Goal: Information Seeking & Learning: Learn about a topic

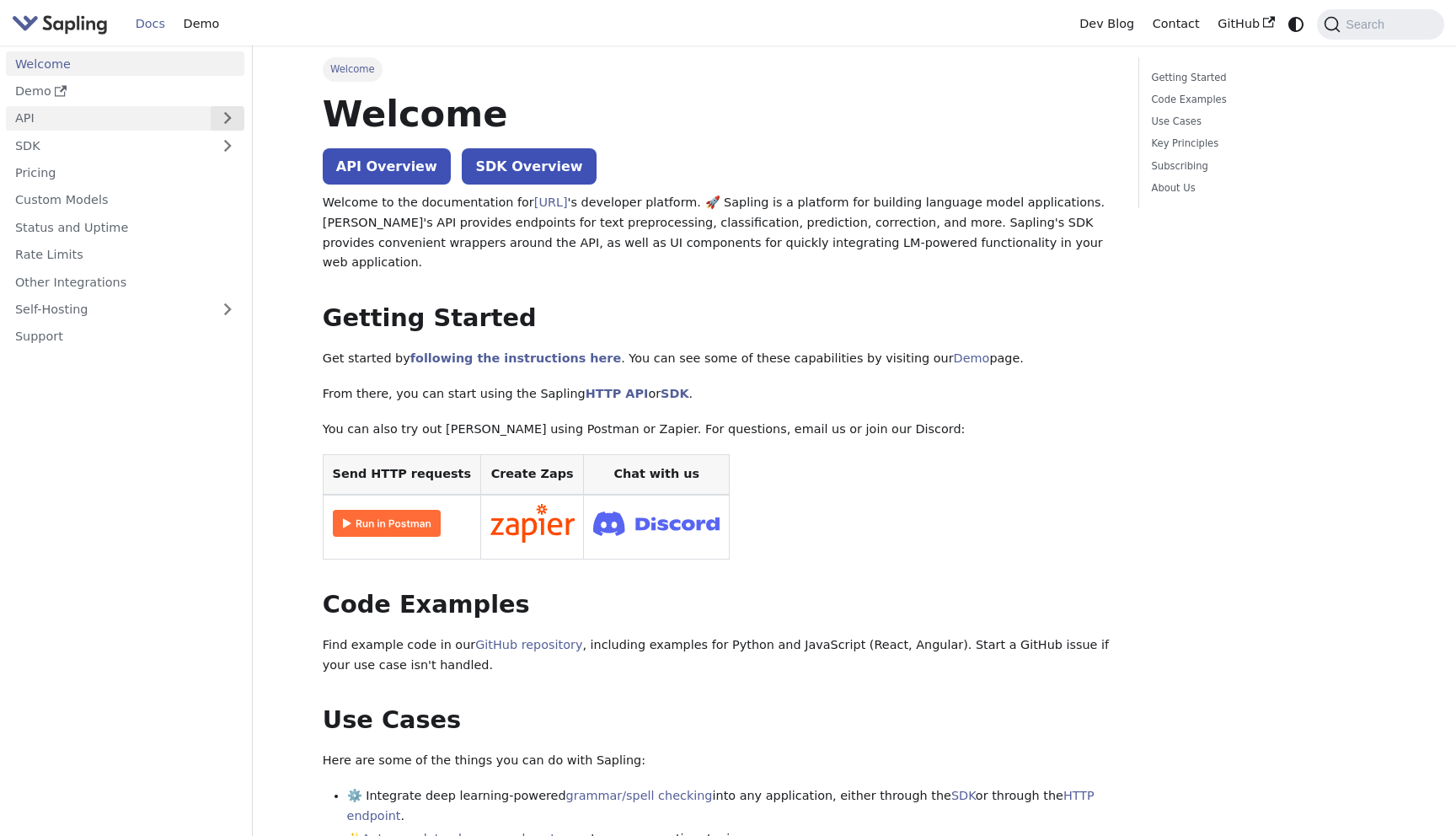
click at [232, 117] on button "Expand sidebar category 'API'" at bounding box center [227, 118] width 34 height 24
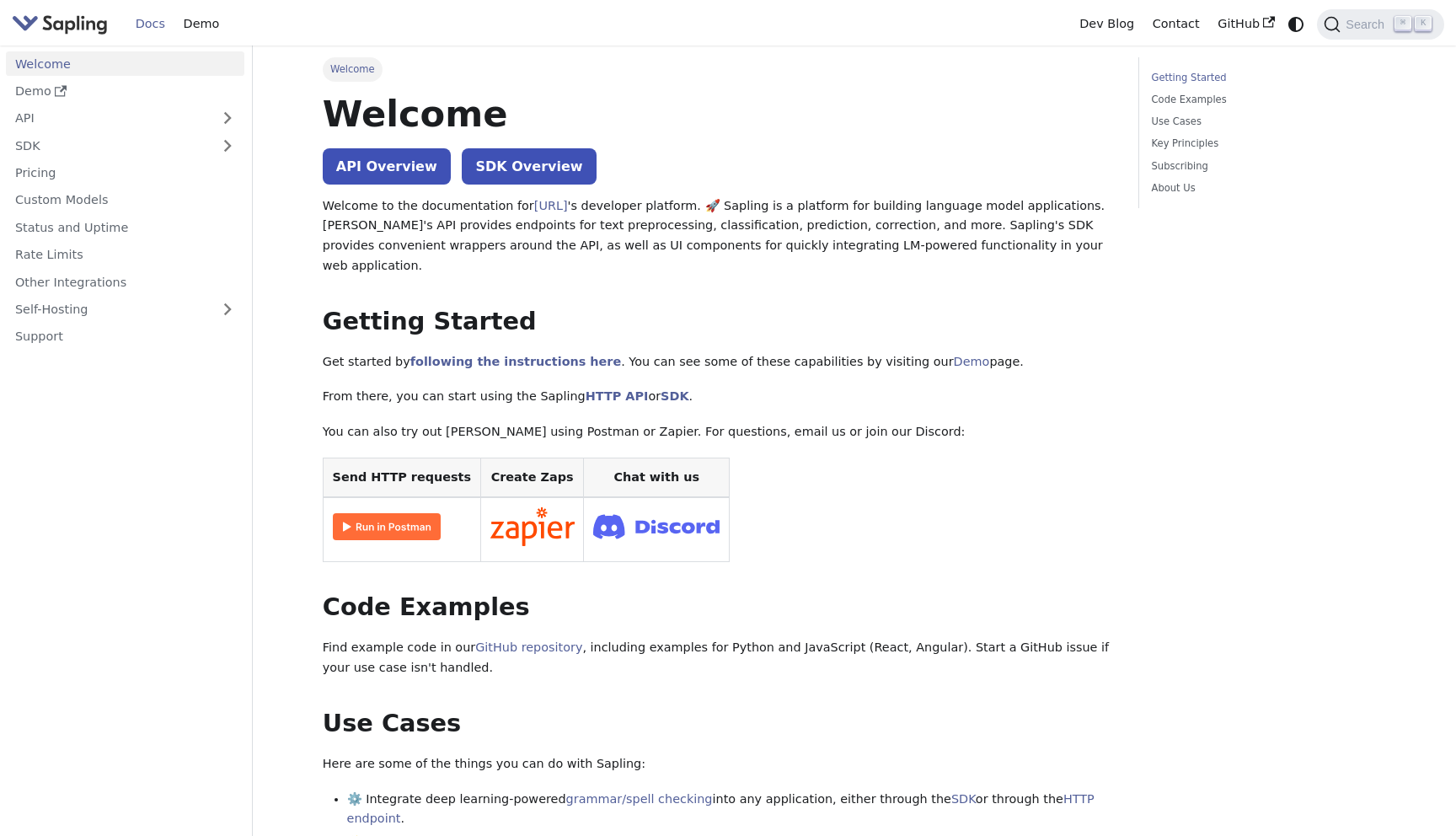
click at [464, 231] on p "Welcome to the documentation for [URL] 's developer platform. 🚀 Sapling is a pl…" at bounding box center [718, 236] width 792 height 80
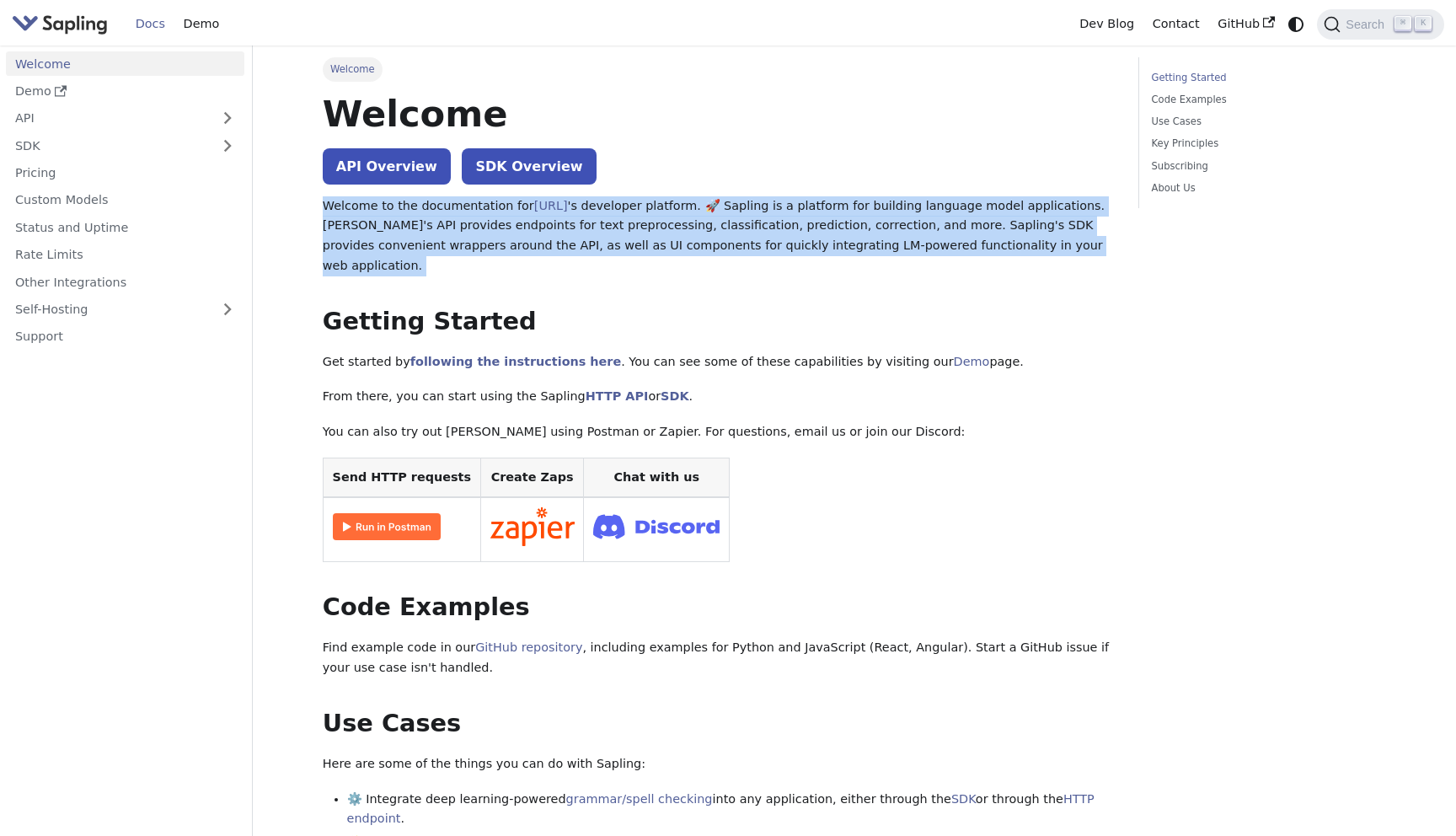
click at [464, 231] on p "Welcome to the documentation for [URL] 's developer platform. 🚀 Sapling is a pl…" at bounding box center [718, 236] width 792 height 80
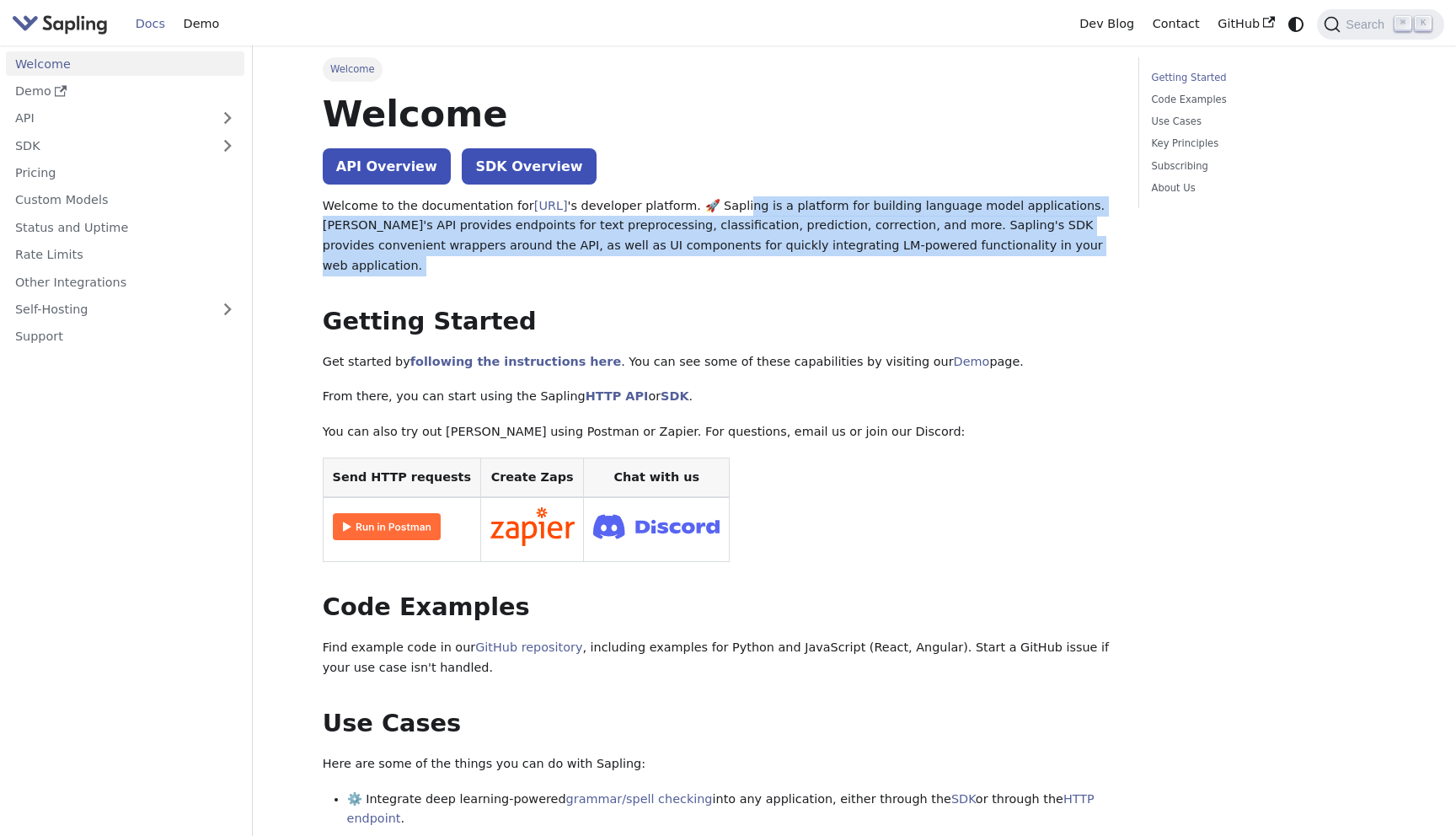
drag, startPoint x: 738, startPoint y: 204, endPoint x: 761, endPoint y: 271, distance: 70.8
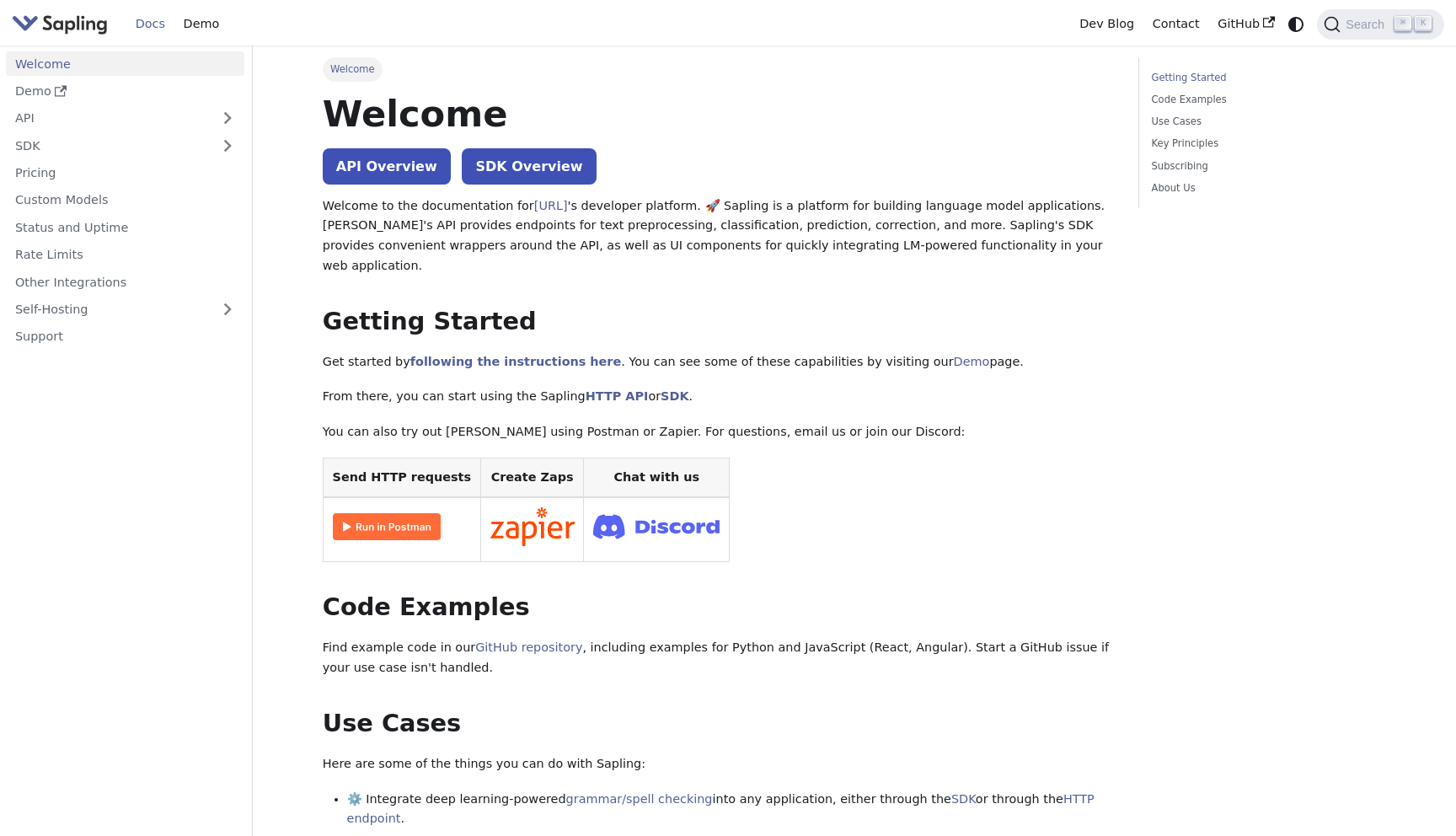
click at [594, 226] on p "Welcome to the documentation for [URL] 's developer platform. 🚀 Sapling is a pl…" at bounding box center [718, 236] width 792 height 80
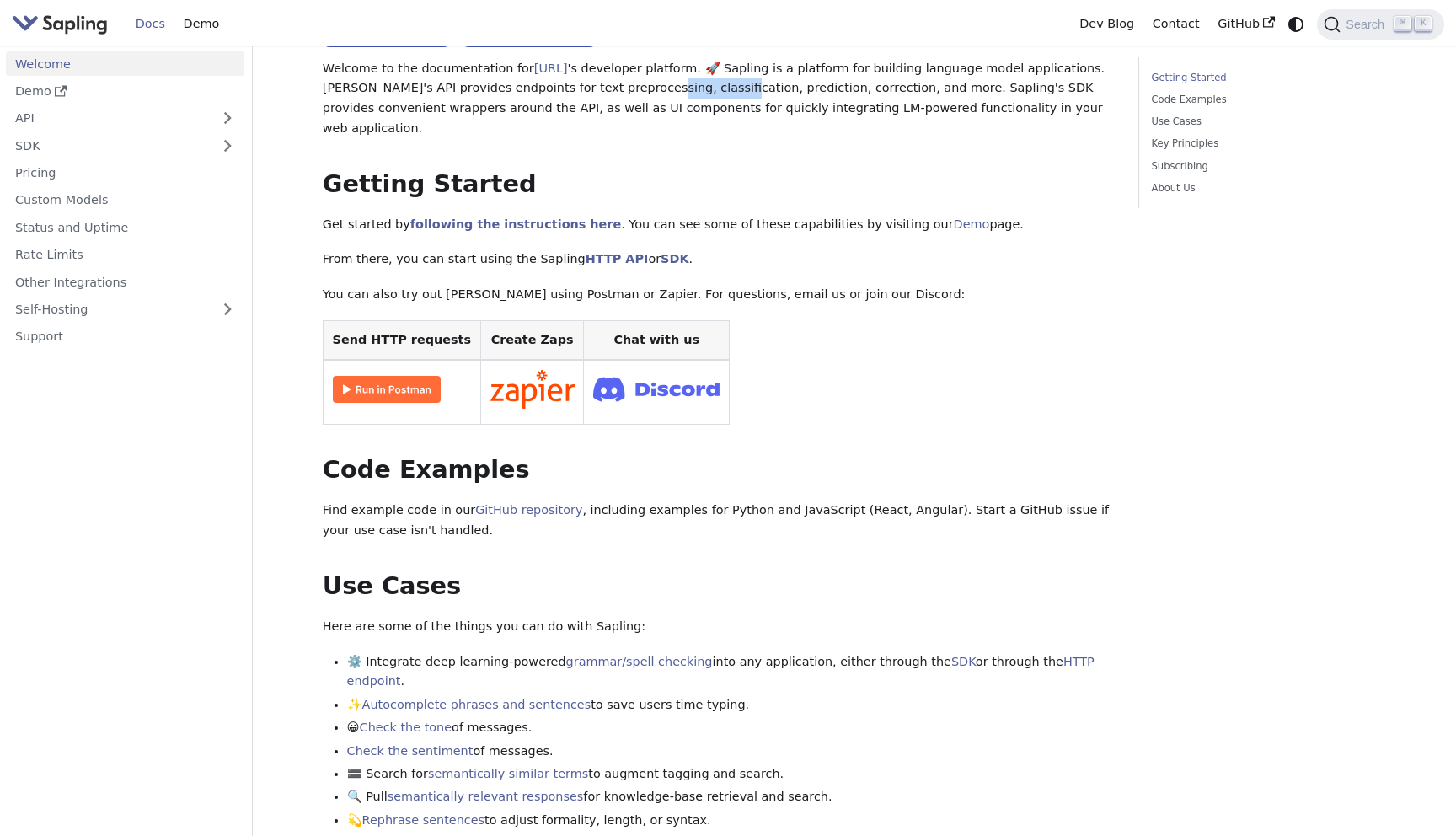
scroll to position [512, 0]
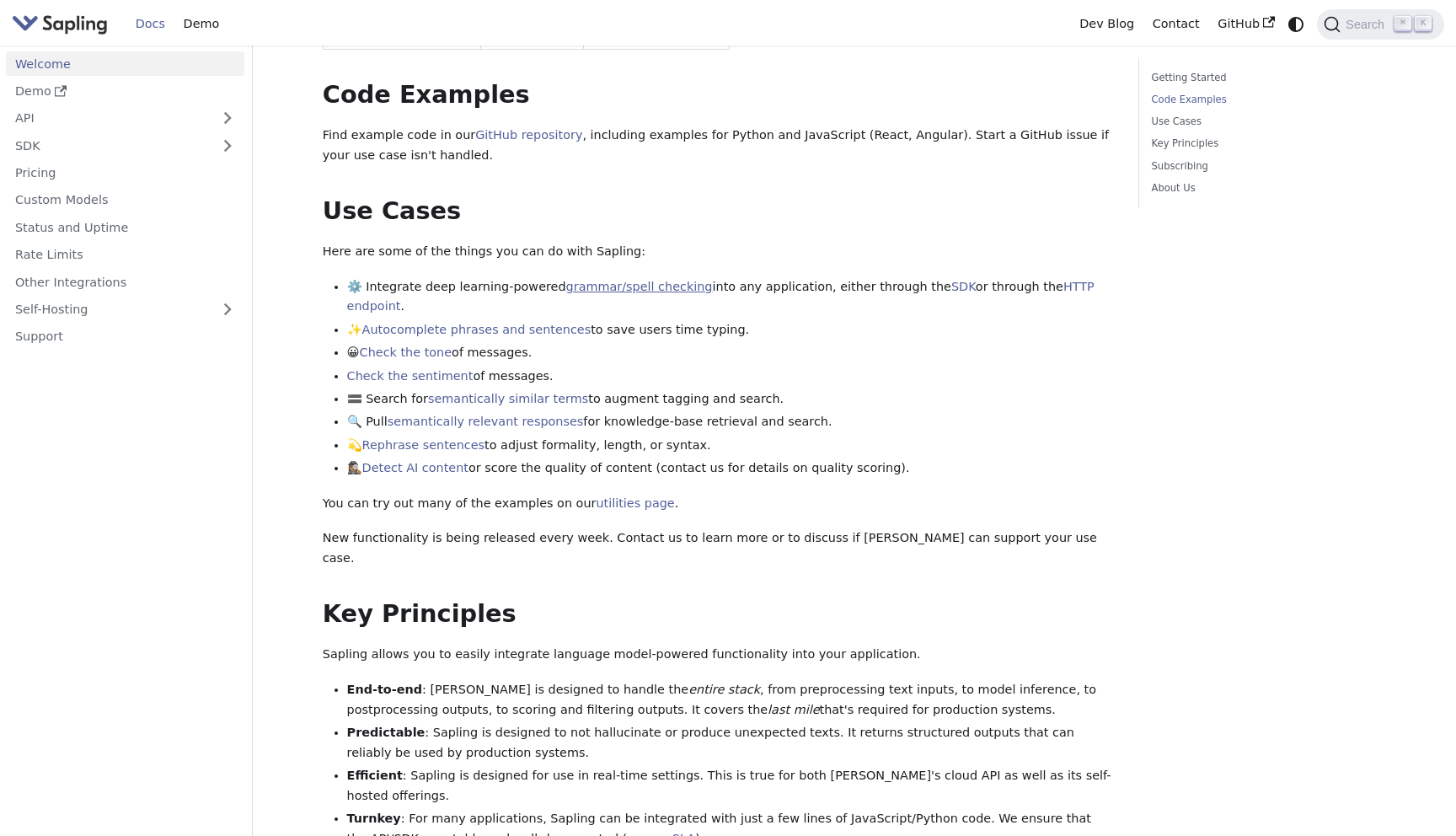
click at [595, 280] on link "grammar/spell checking" at bounding box center [639, 287] width 146 height 14
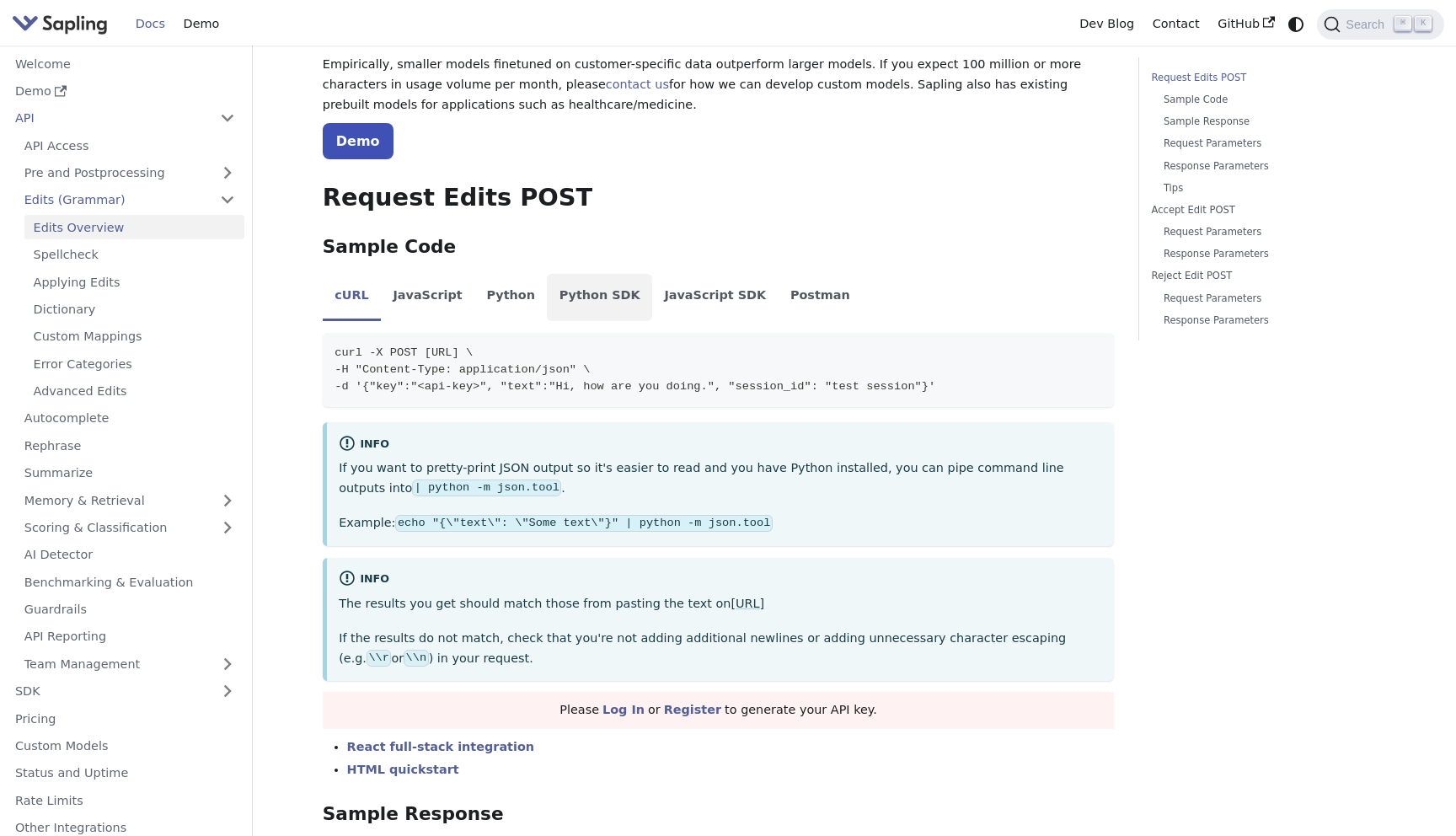
scroll to position [276, 0]
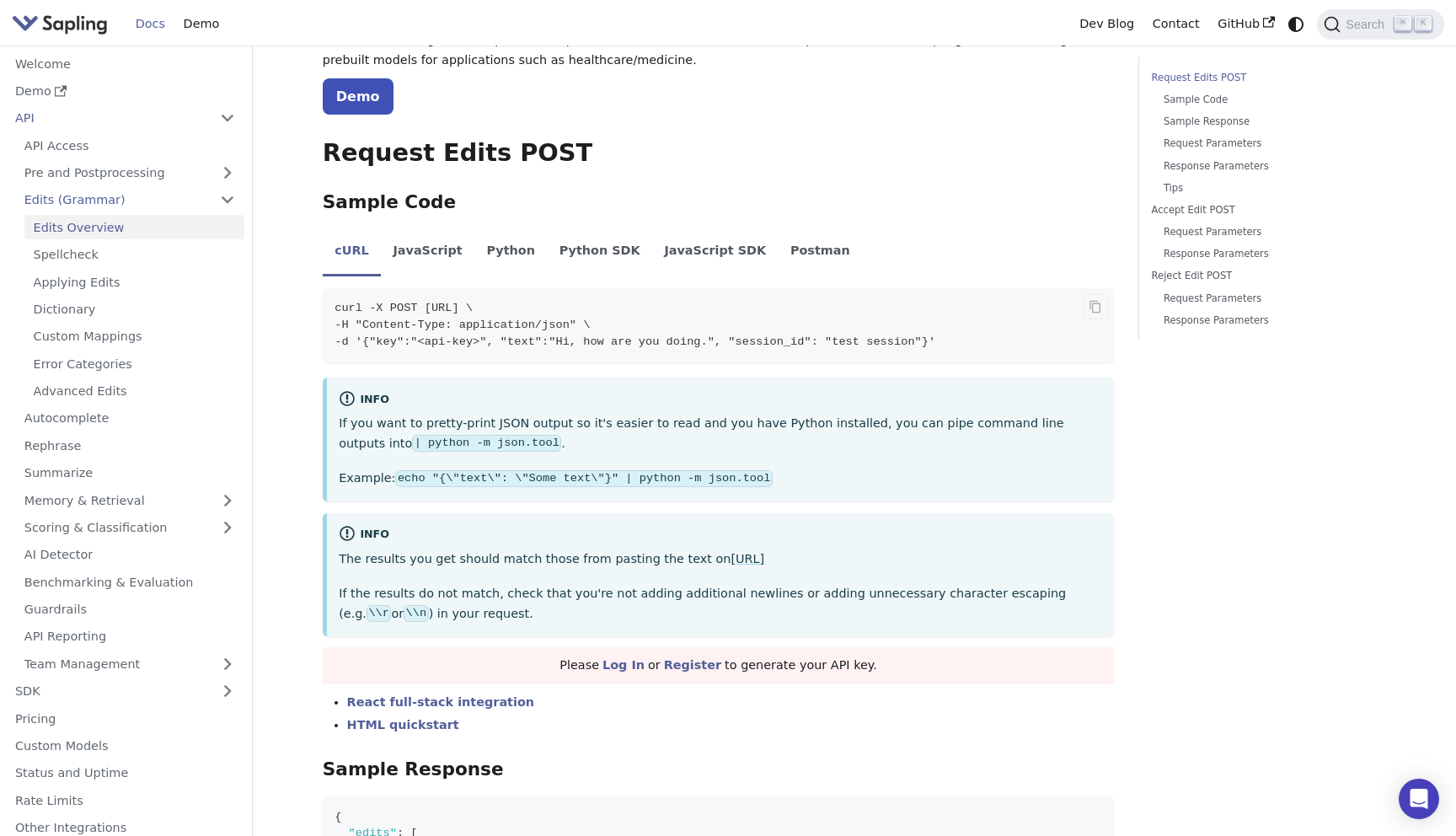
drag, startPoint x: 484, startPoint y: 338, endPoint x: 603, endPoint y: 351, distance: 119.7
click at [603, 352] on code "curl -X POST [URL] \ -H "Content-Type: application/json" \ -d '{"key":"<api-key…" at bounding box center [718, 325] width 792 height 74
click at [603, 351] on code "curl -X POST [URL] \ -H "Content-Type: application/json" \ -d '{"key":"<api-key…" at bounding box center [718, 325] width 792 height 74
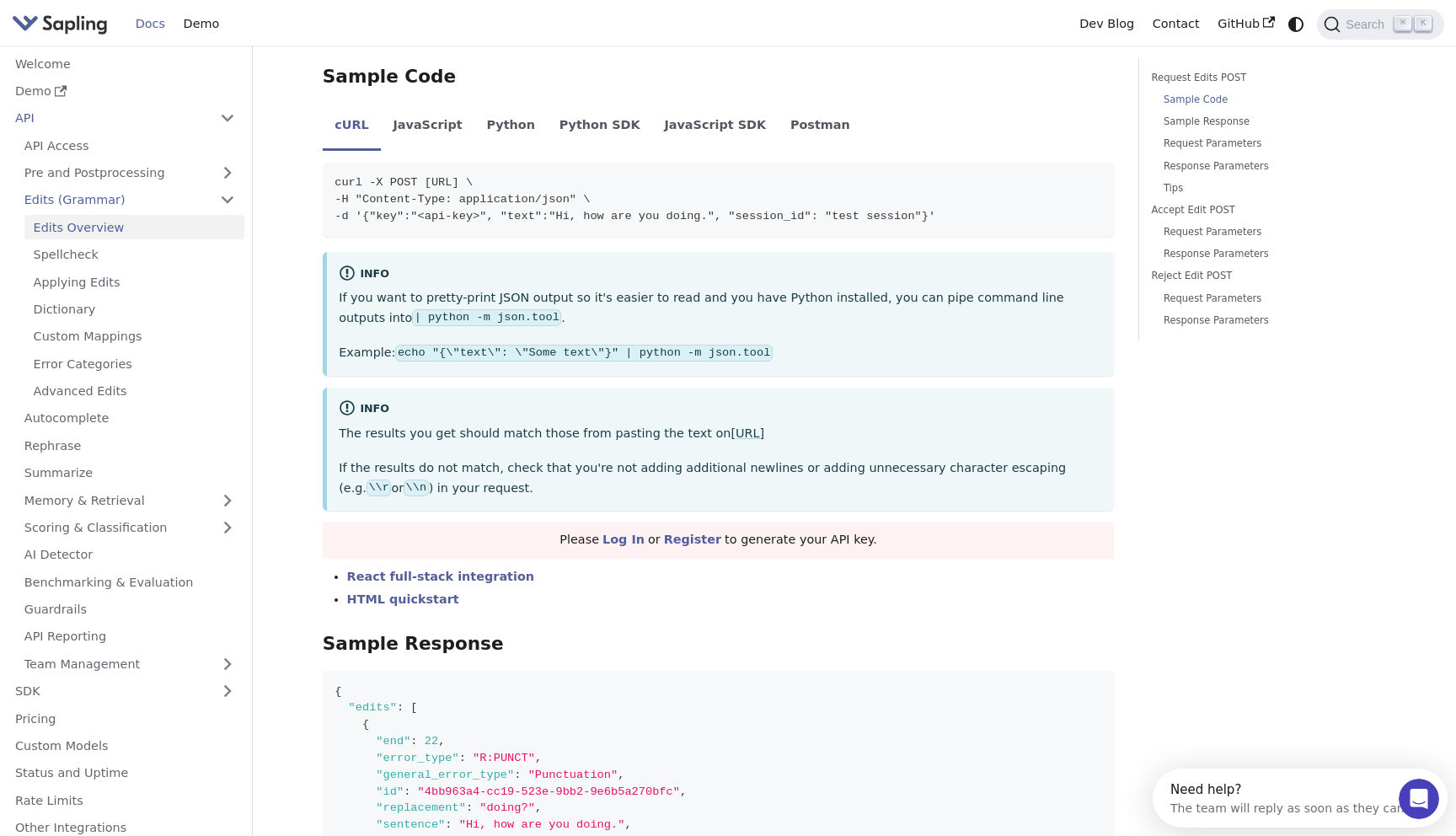
scroll to position [0, 0]
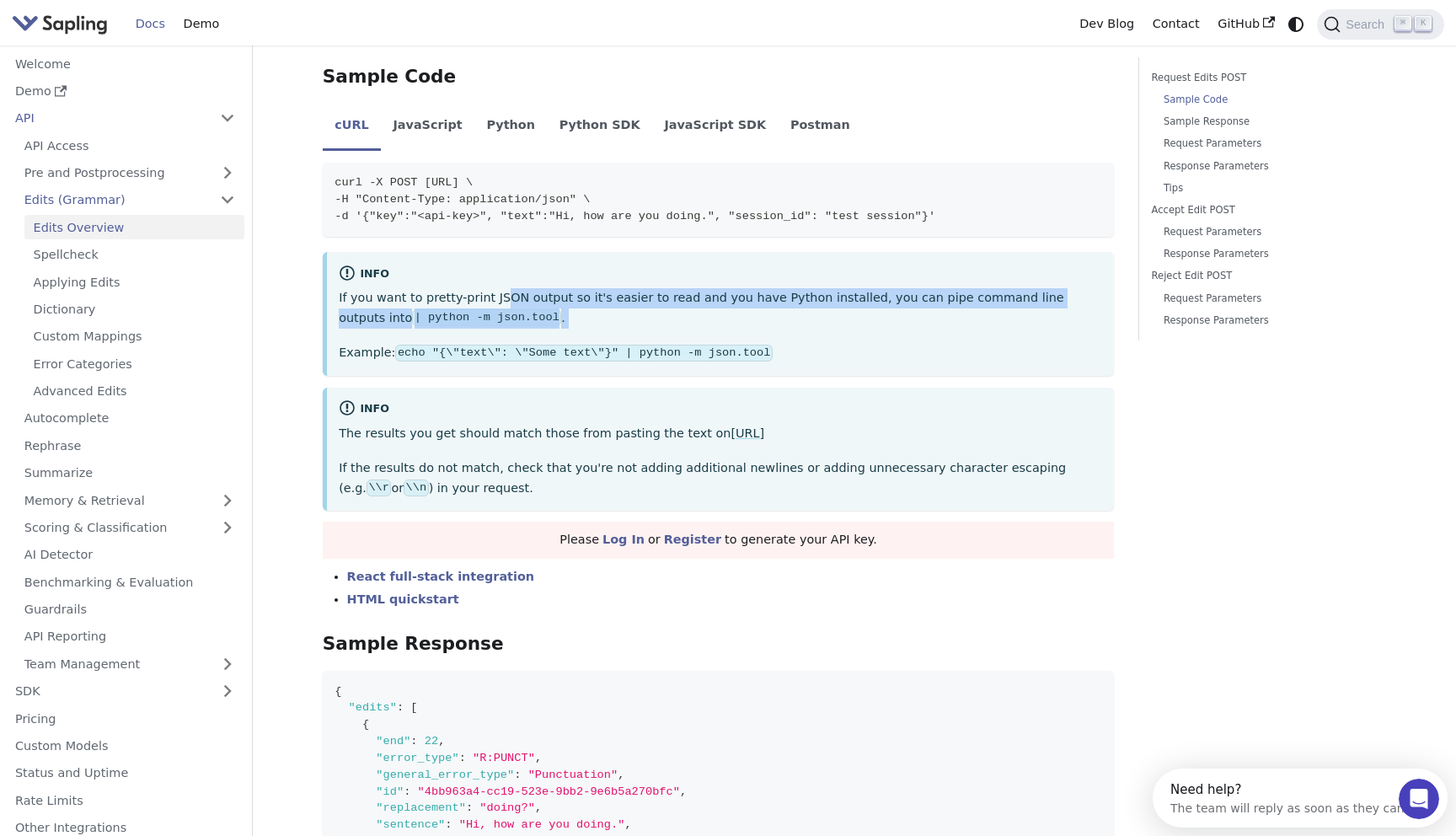
drag, startPoint x: 496, startPoint y: 292, endPoint x: 578, endPoint y: 333, distance: 91.7
click at [581, 334] on div "If you want to pretty-print JSON output so it's easier to read and you have Pyt…" at bounding box center [720, 325] width 763 height 75
click at [578, 333] on div "If you want to pretty-print JSON output so it's easier to read and you have Pyt…" at bounding box center [720, 325] width 763 height 75
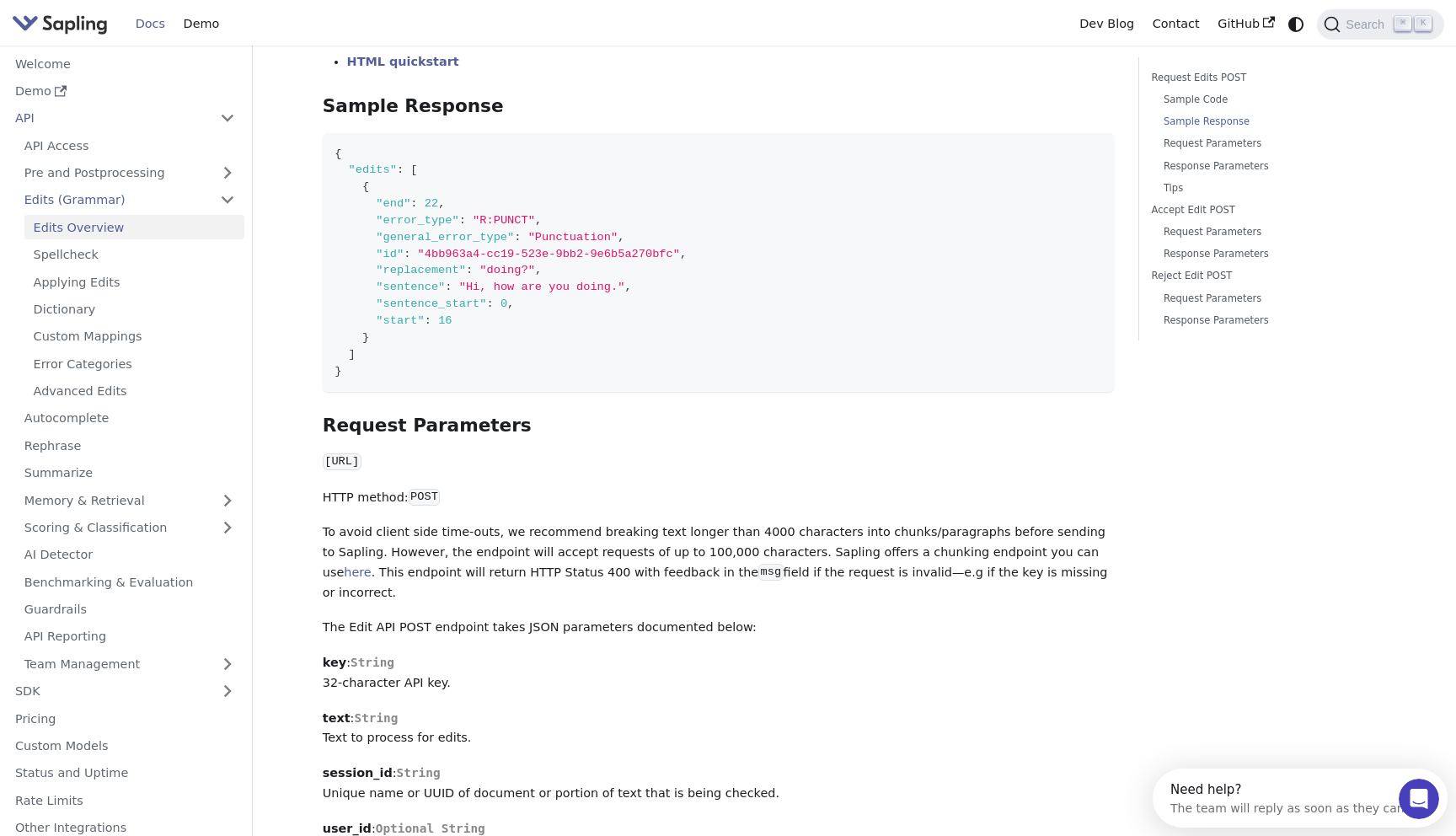
scroll to position [961, 0]
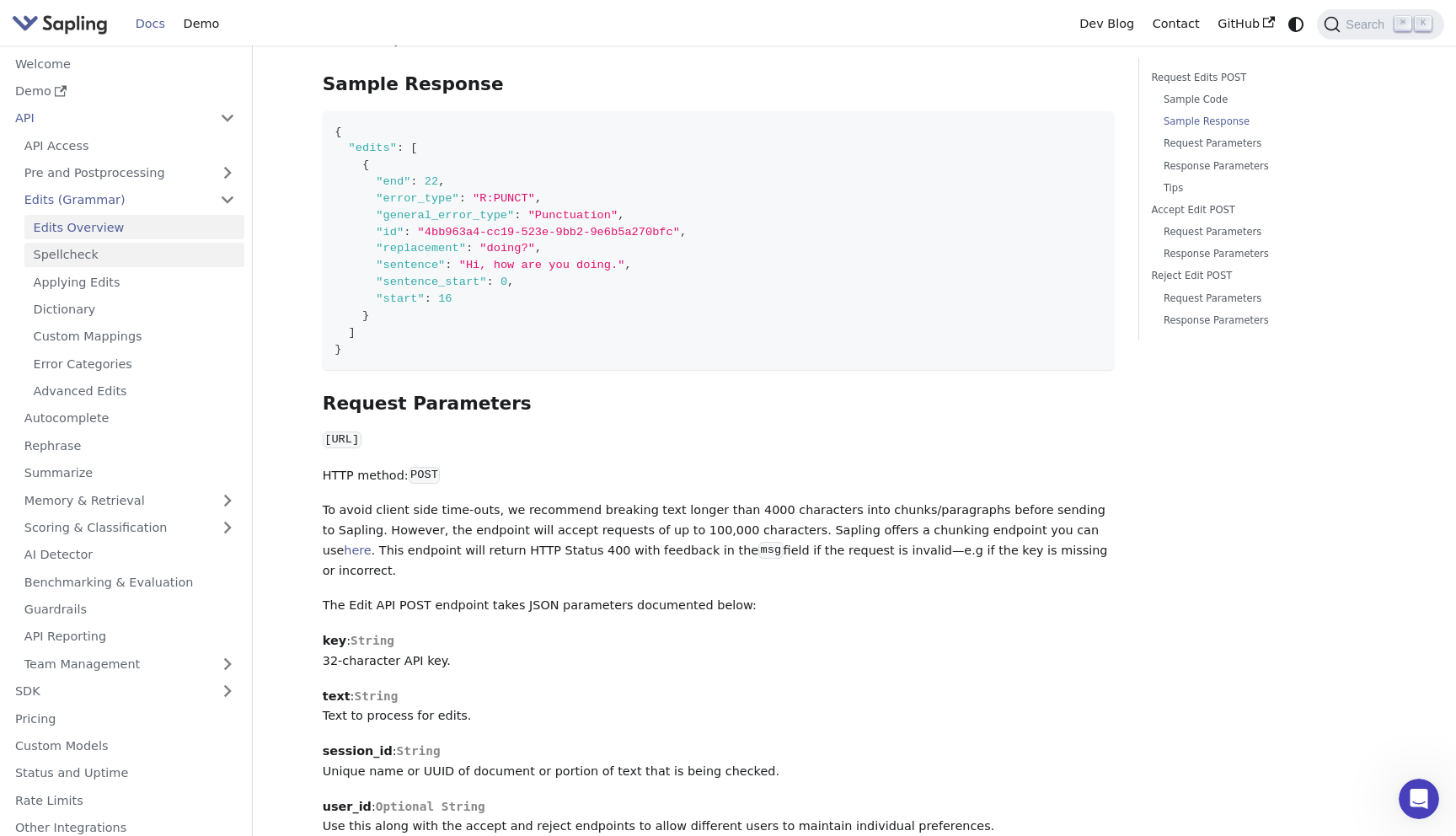
click at [117, 259] on link "Spellcheck" at bounding box center [134, 255] width 220 height 24
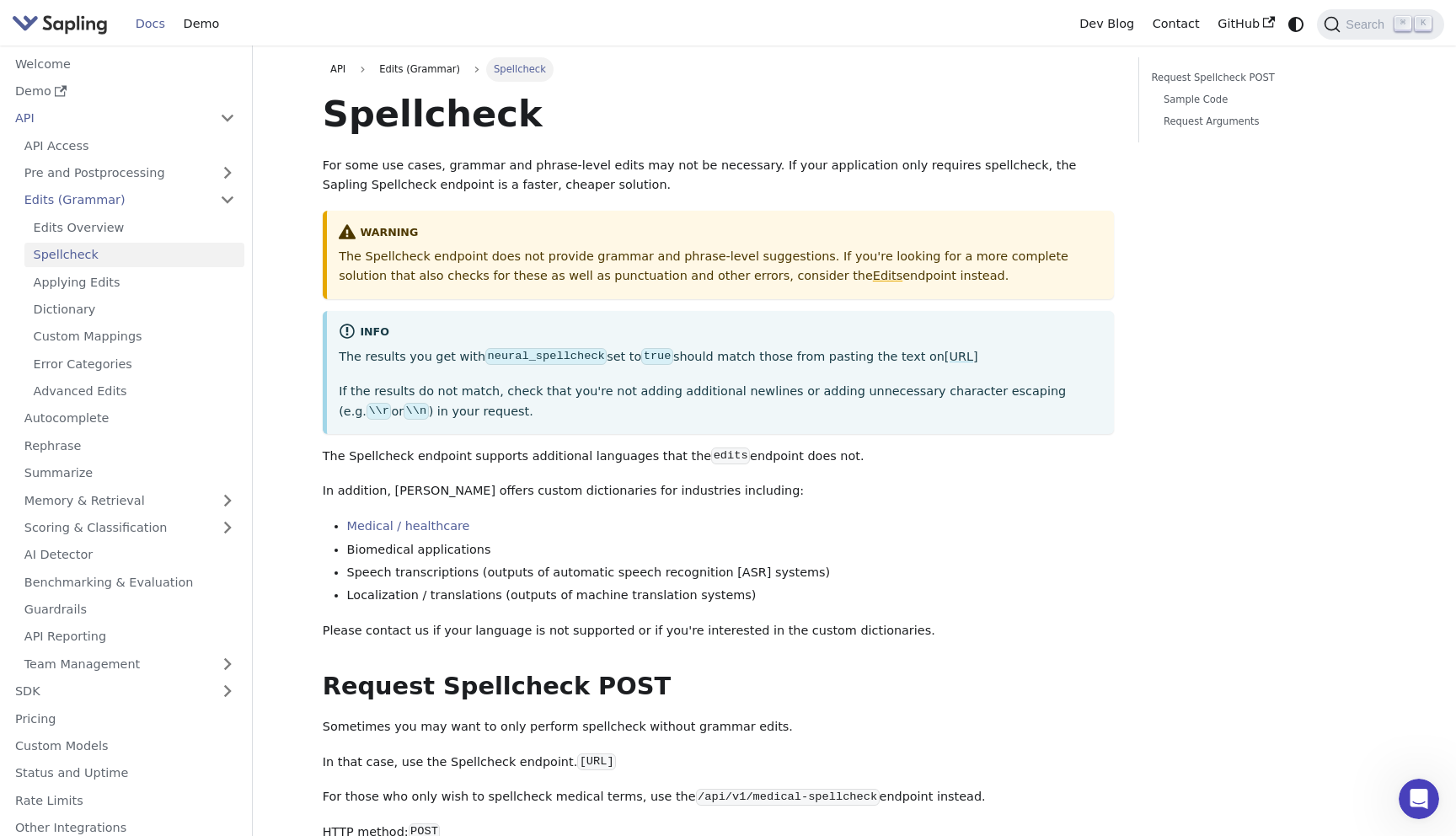
click at [509, 264] on p "The Spellcheck endpoint does not provide grammar and phrase-level suggestions. …" at bounding box center [720, 266] width 763 height 41
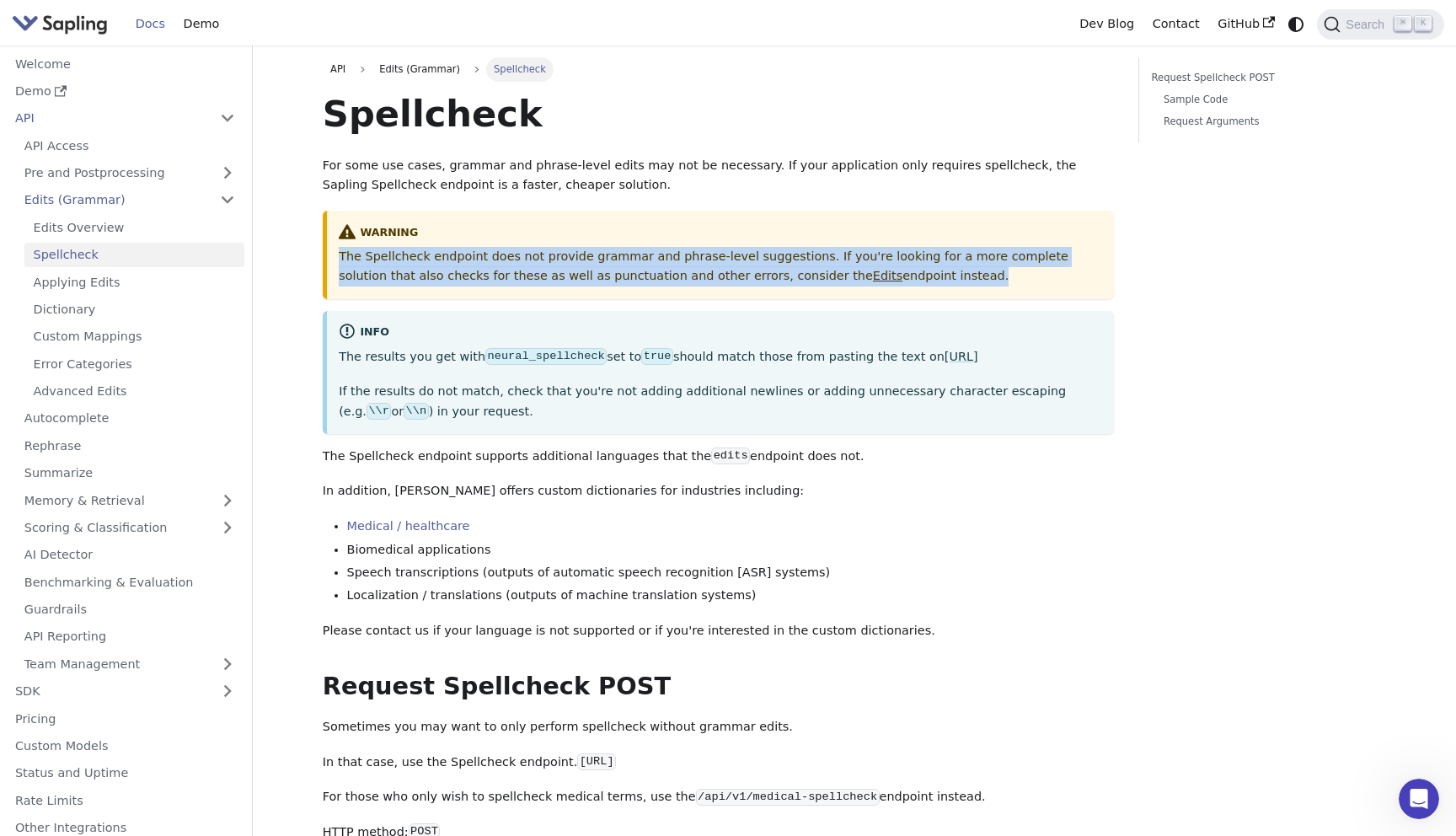
click at [509, 264] on p "The Spellcheck endpoint does not provide grammar and phrase-level suggestions. …" at bounding box center [720, 266] width 763 height 41
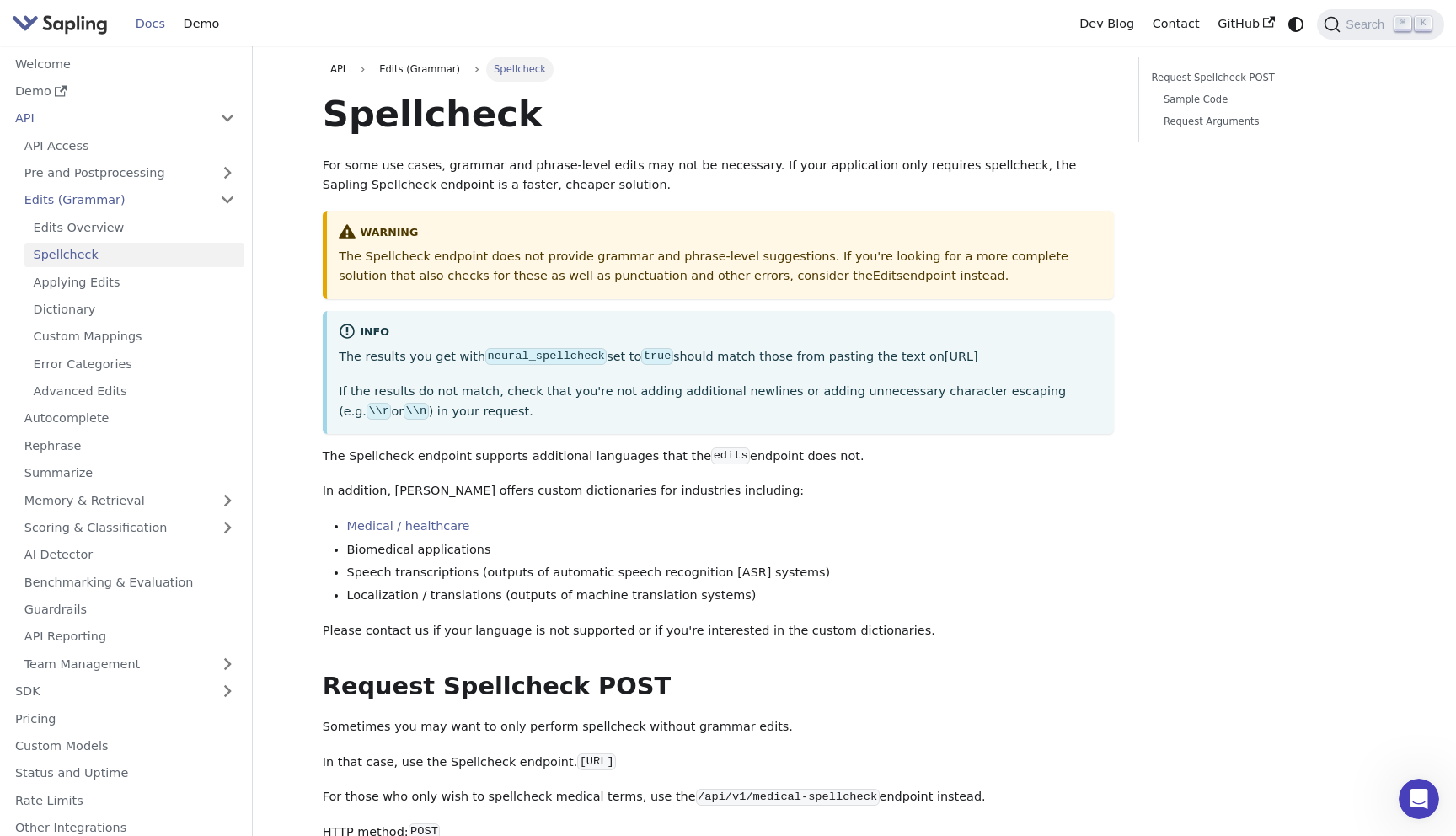
click at [488, 276] on p "The Spellcheck endpoint does not provide grammar and phrase-level suggestions. …" at bounding box center [720, 266] width 763 height 41
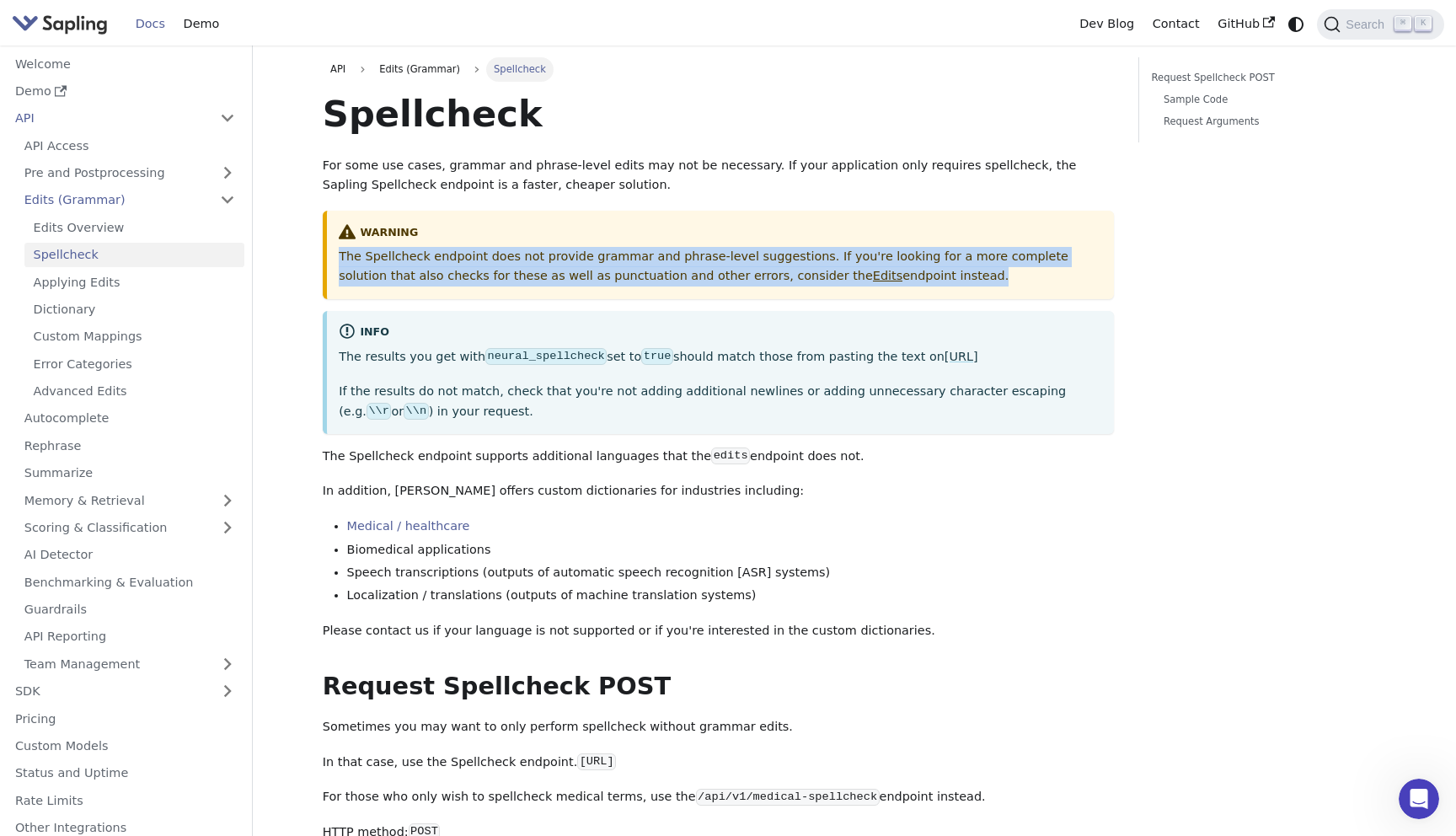
click at [488, 276] on p "The Spellcheck endpoint does not provide grammar and phrase-level suggestions. …" at bounding box center [720, 266] width 763 height 41
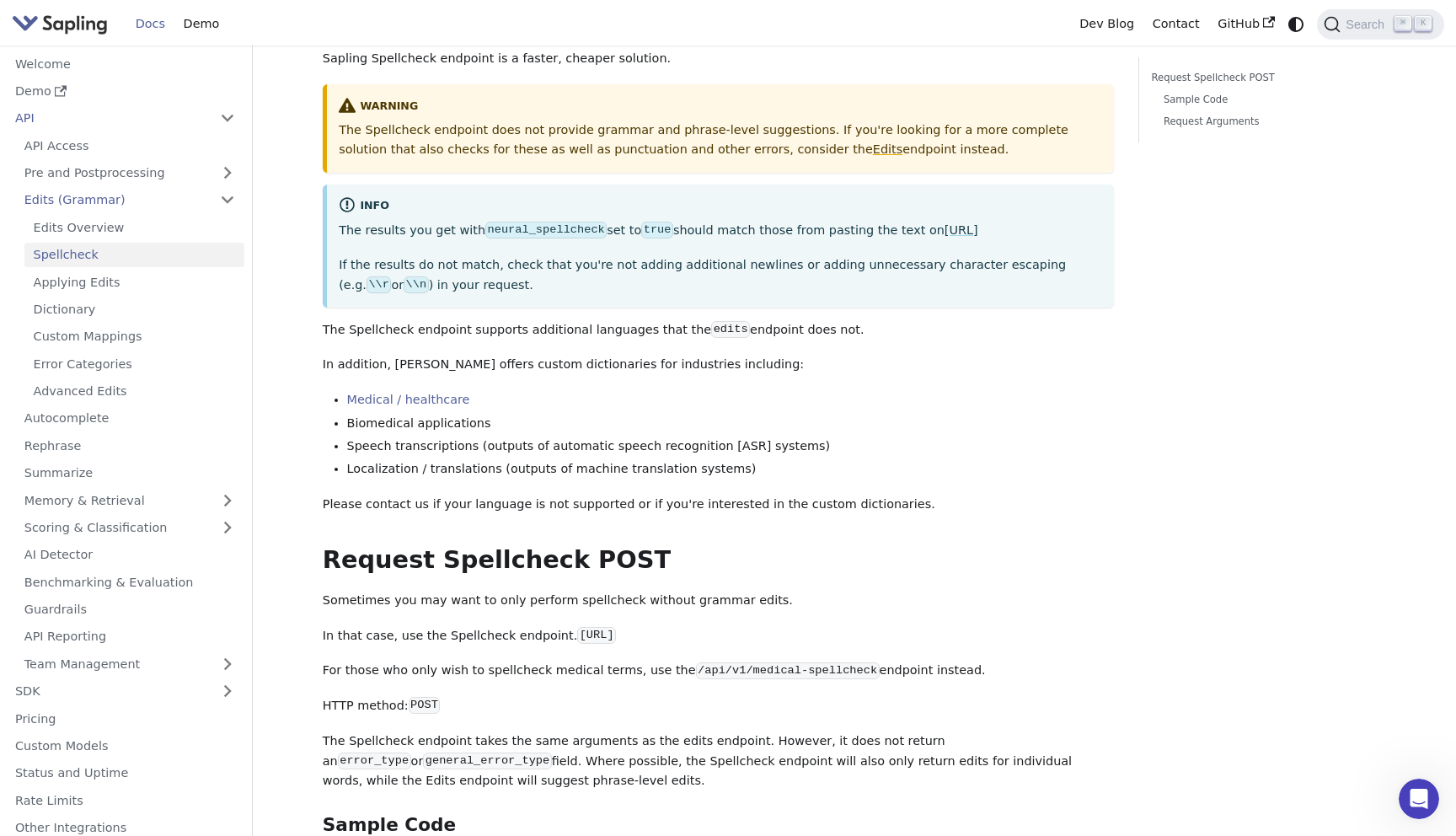
scroll to position [126, 0]
click at [91, 303] on link "Dictionary" at bounding box center [134, 309] width 220 height 24
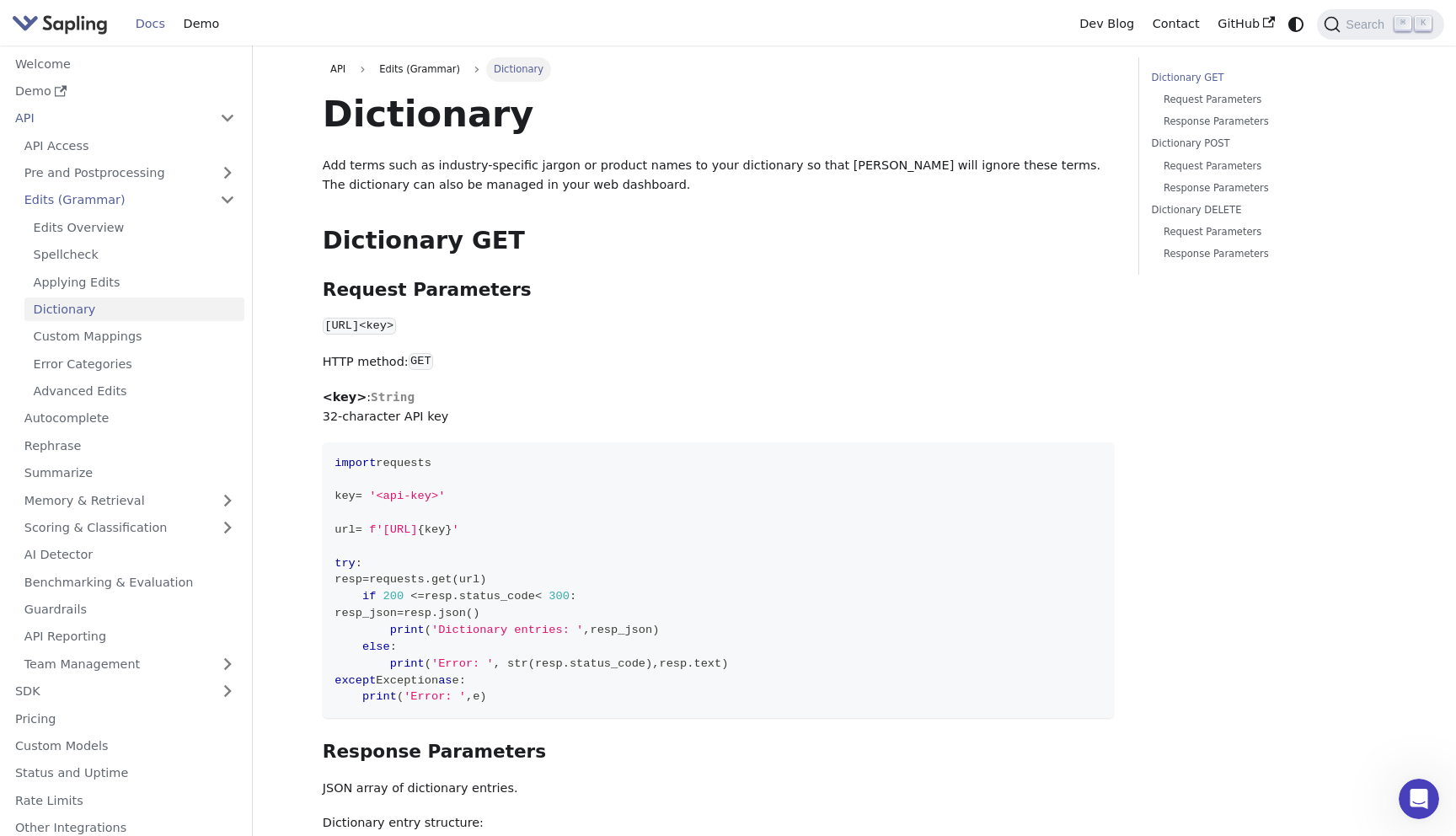
click at [400, 179] on p "Add terms such as industry-specific jargon or product names to your dictionary …" at bounding box center [718, 176] width 792 height 41
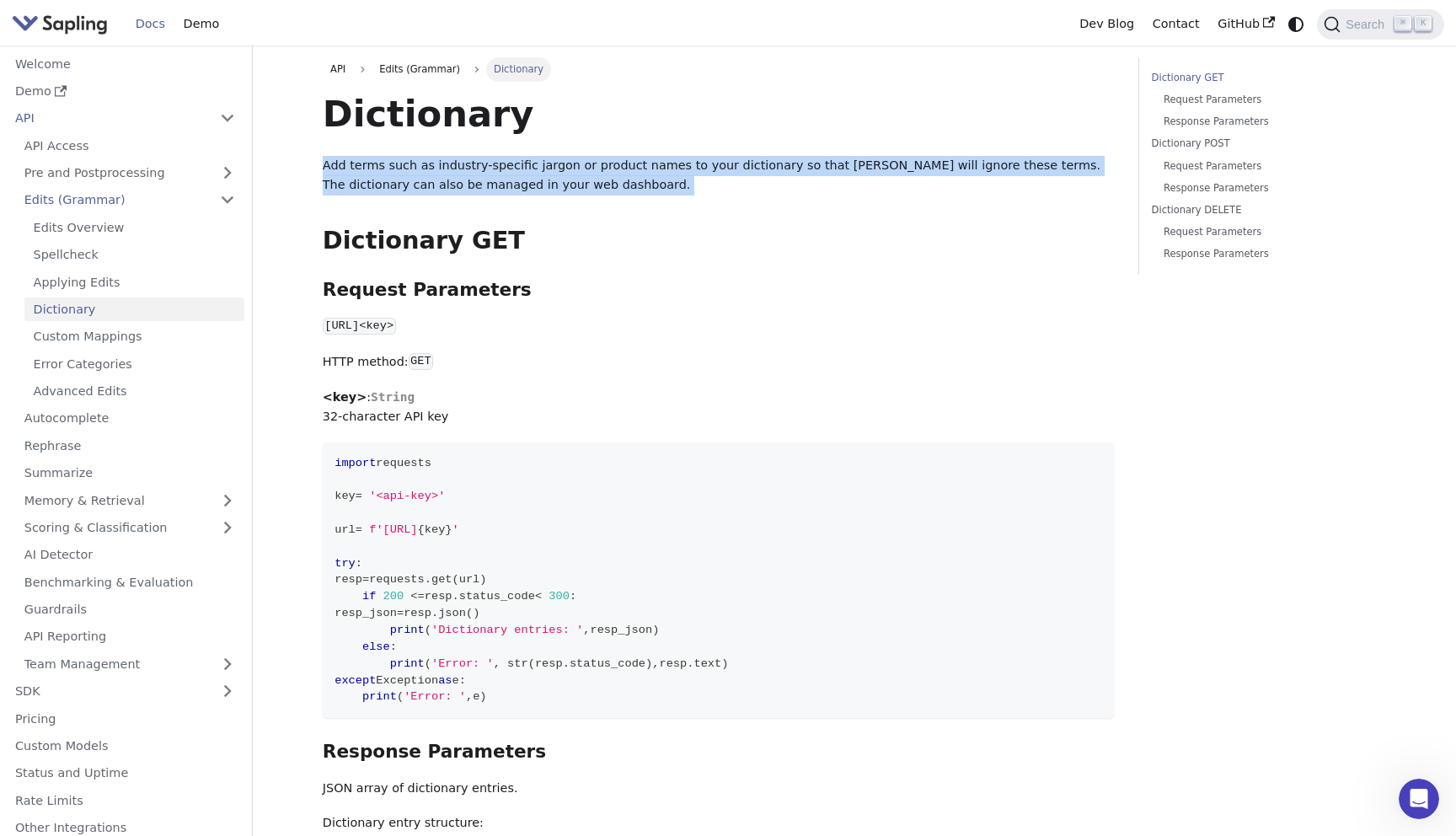
click at [400, 179] on p "Add terms such as industry-specific jargon or product names to your dictionary …" at bounding box center [718, 176] width 792 height 41
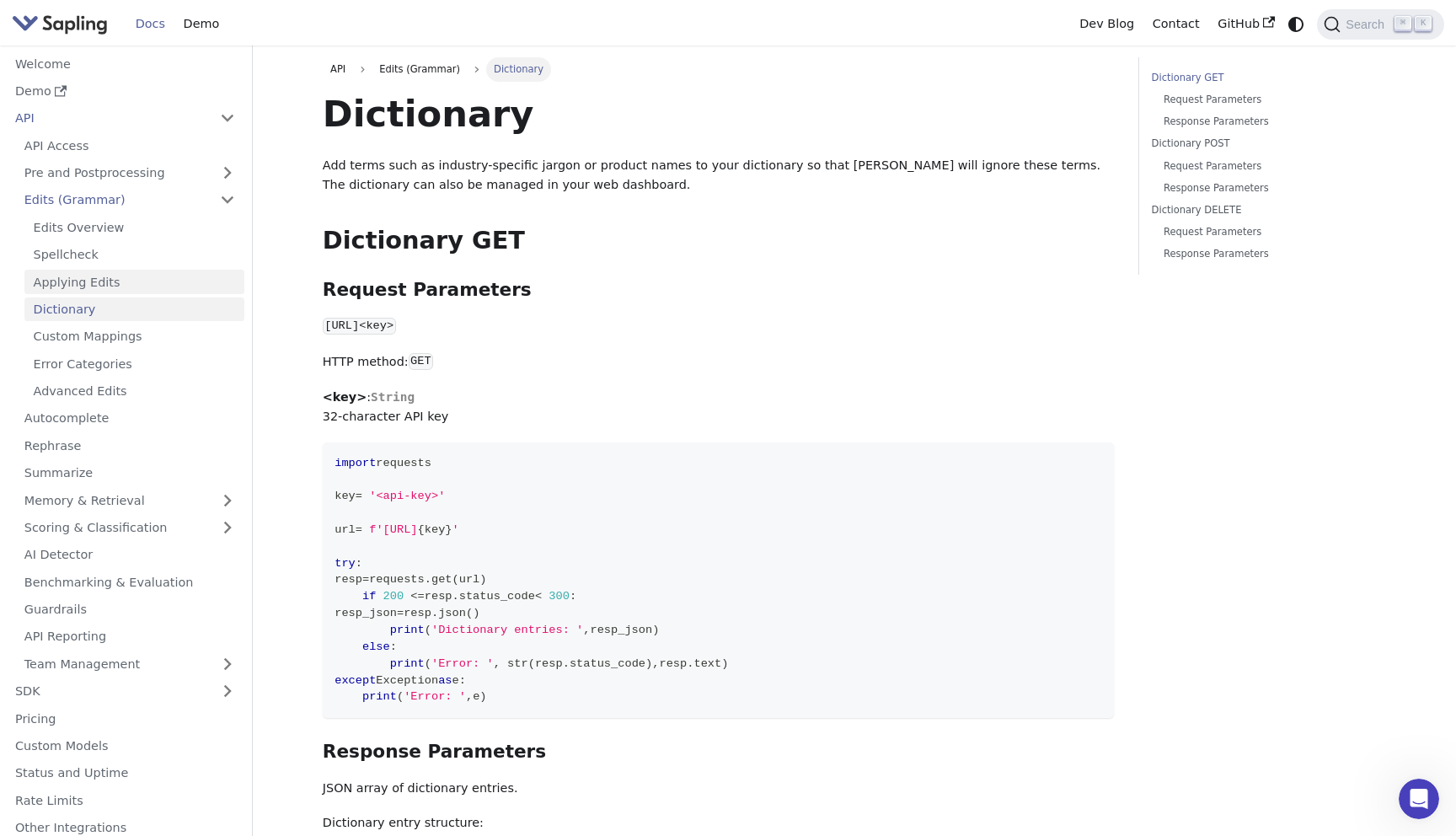
click at [100, 281] on link "Applying Edits" at bounding box center [134, 282] width 220 height 24
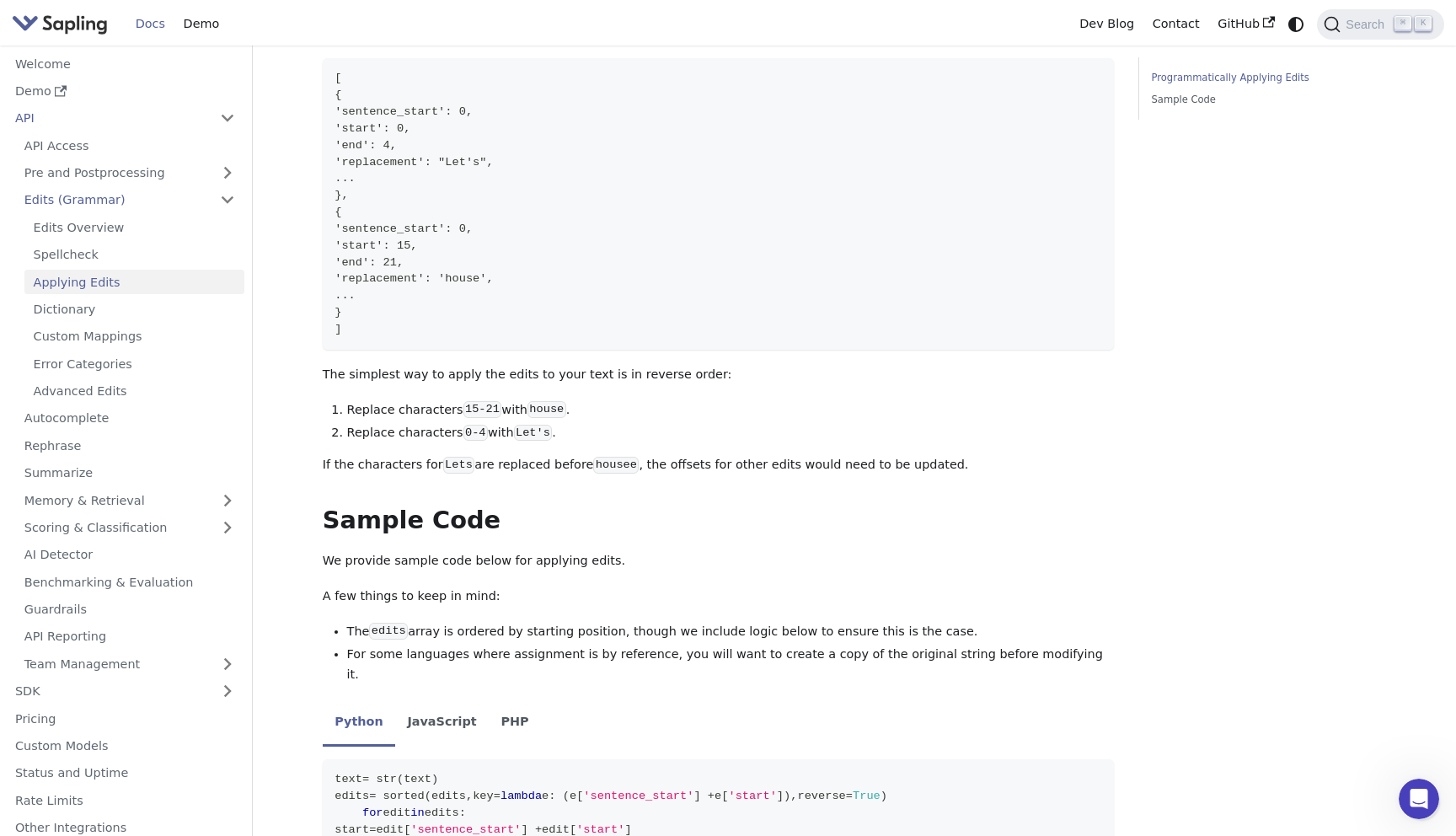
scroll to position [583, 0]
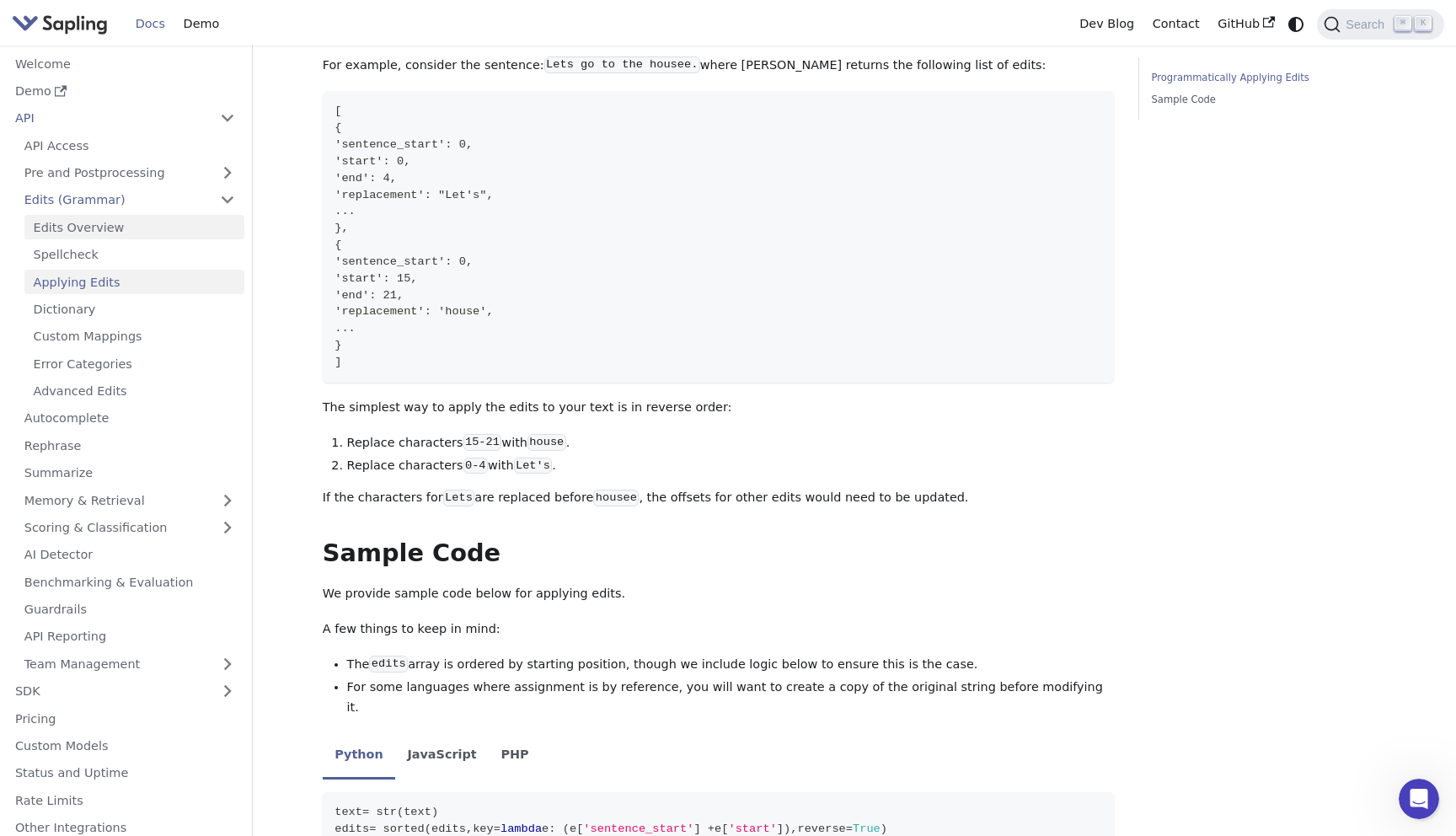
click at [127, 229] on link "Edits Overview" at bounding box center [134, 227] width 220 height 24
